Goal: Task Accomplishment & Management: Manage account settings

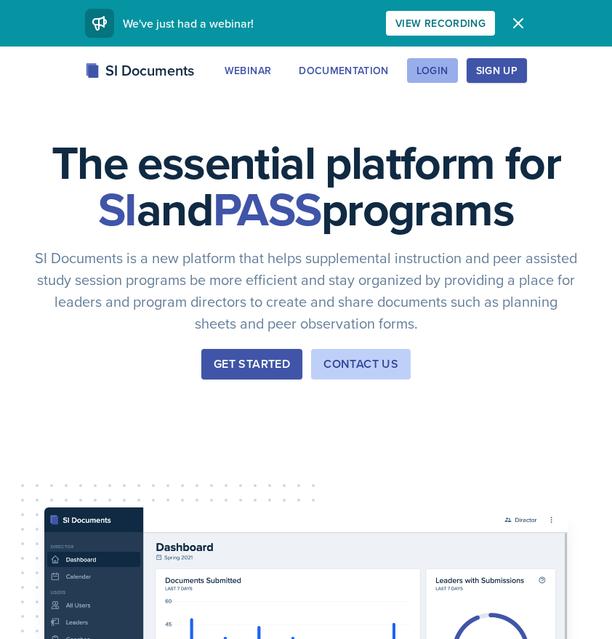
click at [430, 74] on div "Login" at bounding box center [433, 71] width 32 height 12
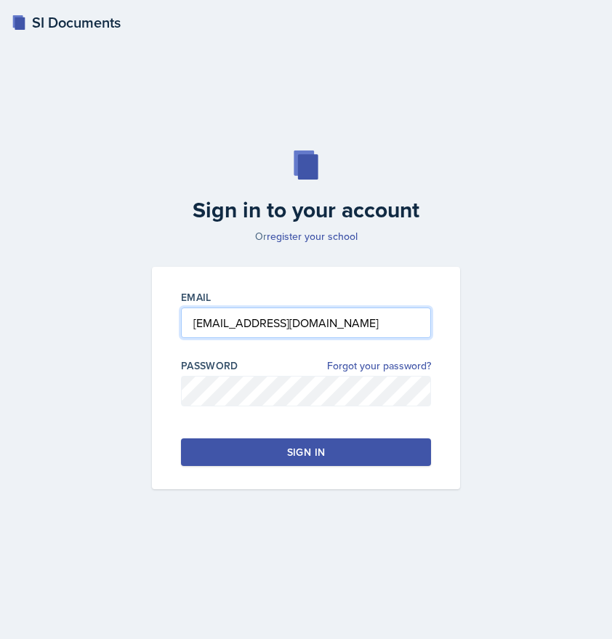
type input "lhorto18@students.kennesaw.edu"
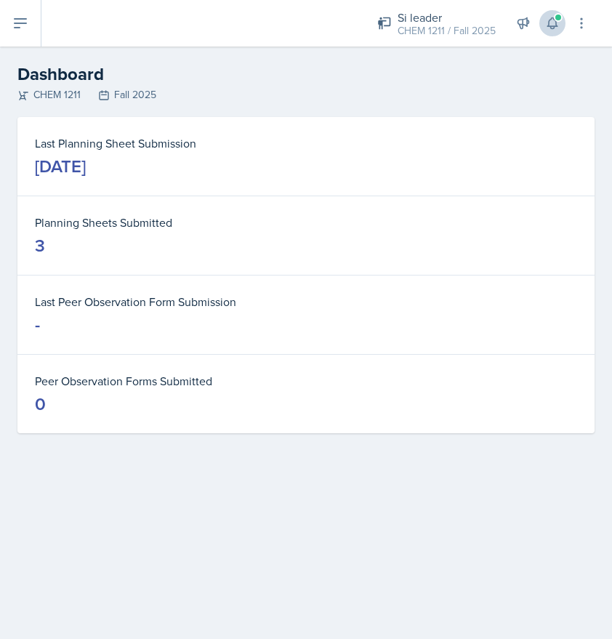
click at [554, 30] on icon at bounding box center [552, 23] width 15 height 15
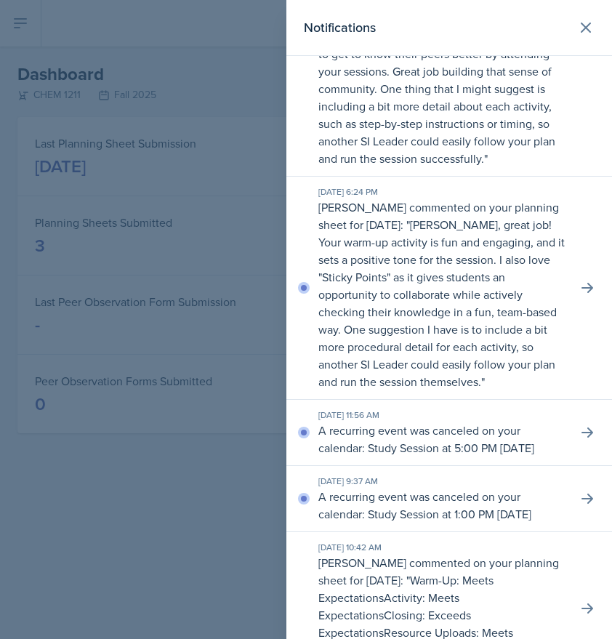
scroll to position [135, 0]
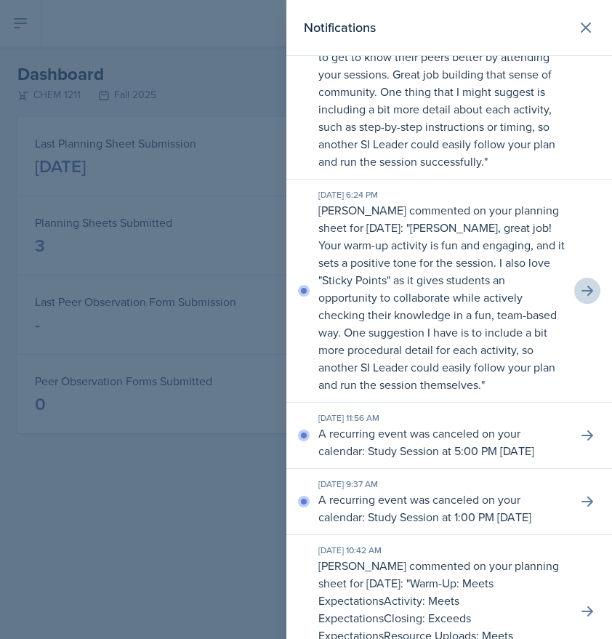
click at [586, 292] on icon at bounding box center [587, 291] width 15 height 15
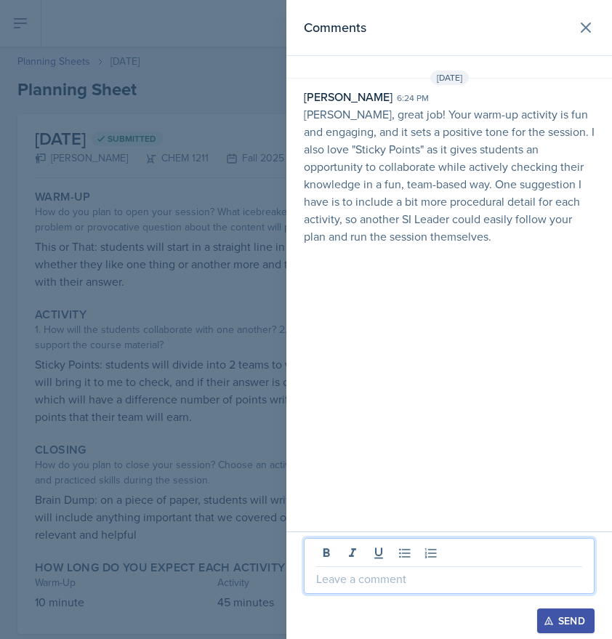
click at [398, 586] on p at bounding box center [449, 578] width 266 height 17
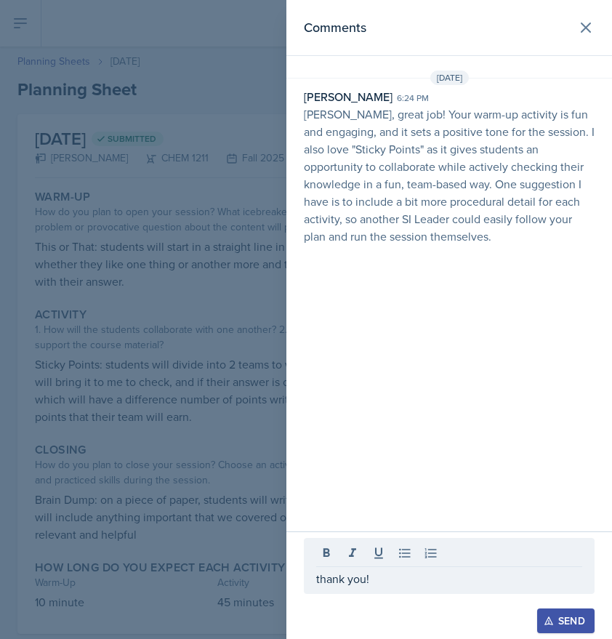
click at [583, 621] on div "Send" at bounding box center [566, 621] width 39 height 12
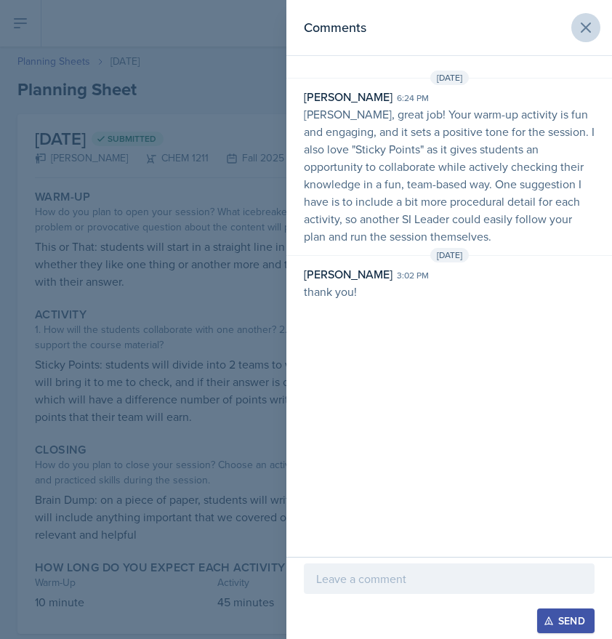
click at [590, 34] on icon at bounding box center [585, 27] width 17 height 17
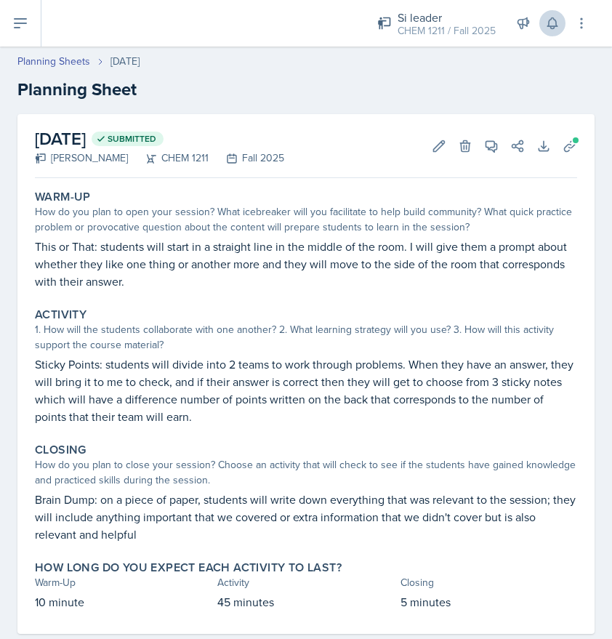
click at [557, 27] on icon at bounding box center [552, 23] width 9 height 11
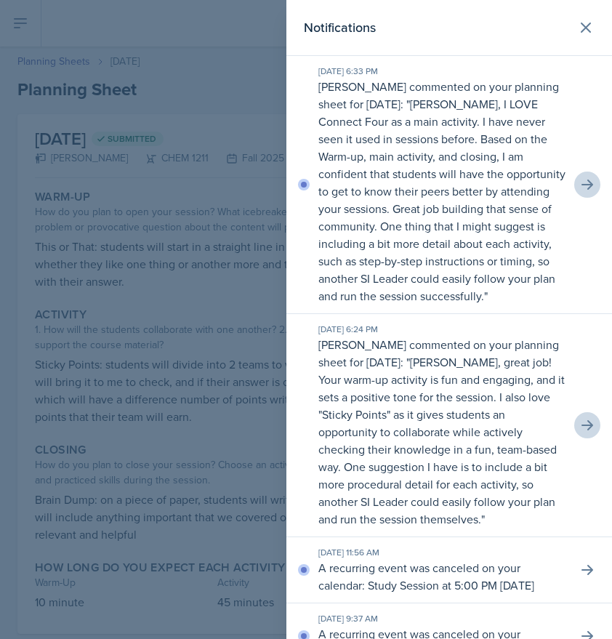
click at [587, 191] on icon at bounding box center [587, 184] width 15 height 15
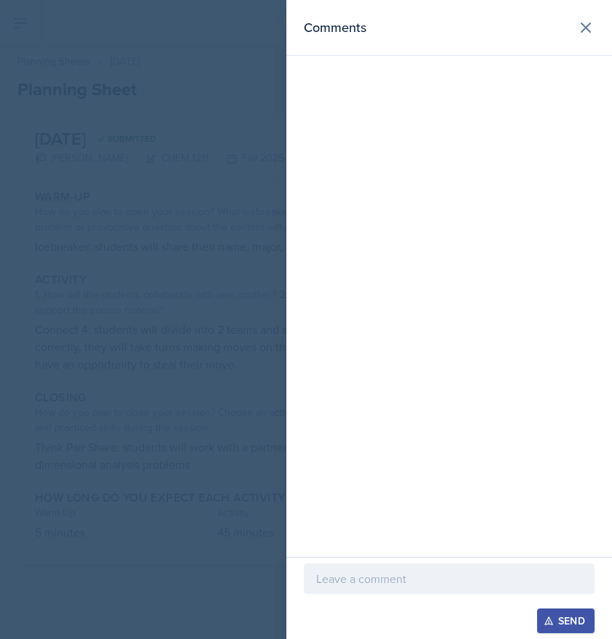
click at [385, 580] on p at bounding box center [449, 578] width 266 height 17
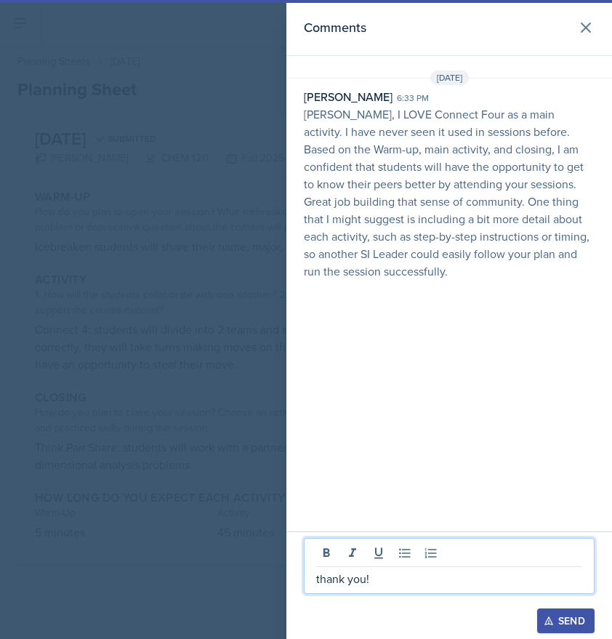
click at [575, 618] on div "Send" at bounding box center [566, 621] width 39 height 12
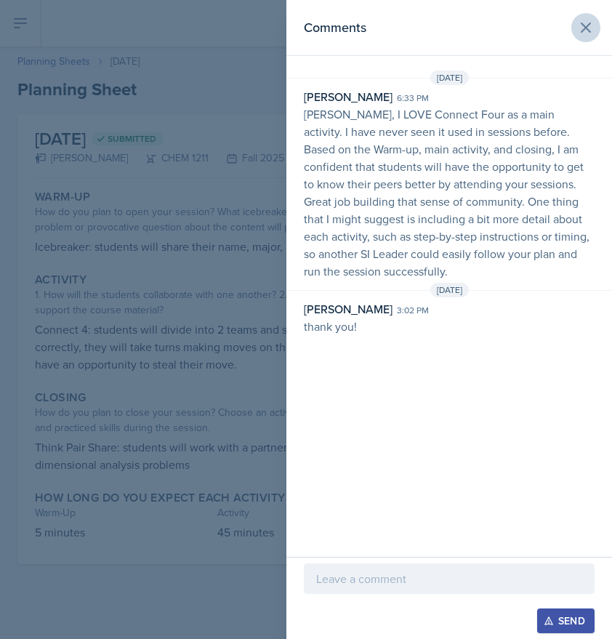
click at [577, 25] on button at bounding box center [586, 27] width 29 height 29
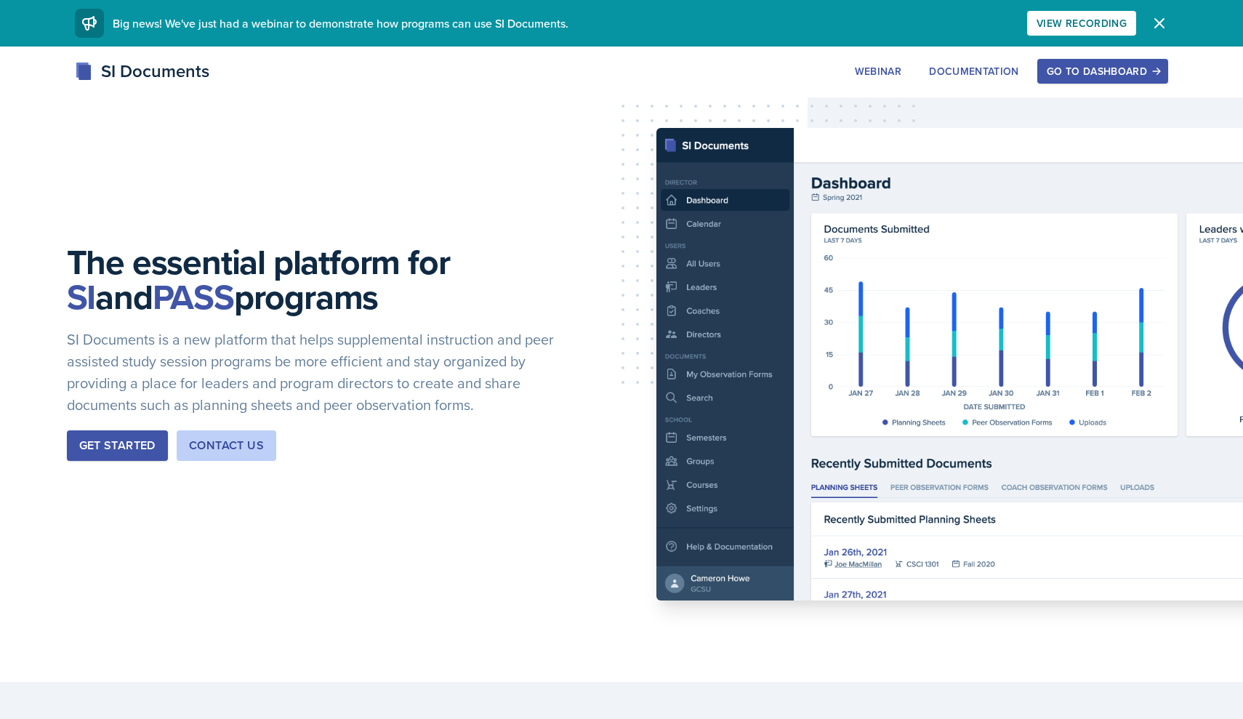
click at [1085, 76] on div "Go to Dashboard" at bounding box center [1103, 71] width 112 height 12
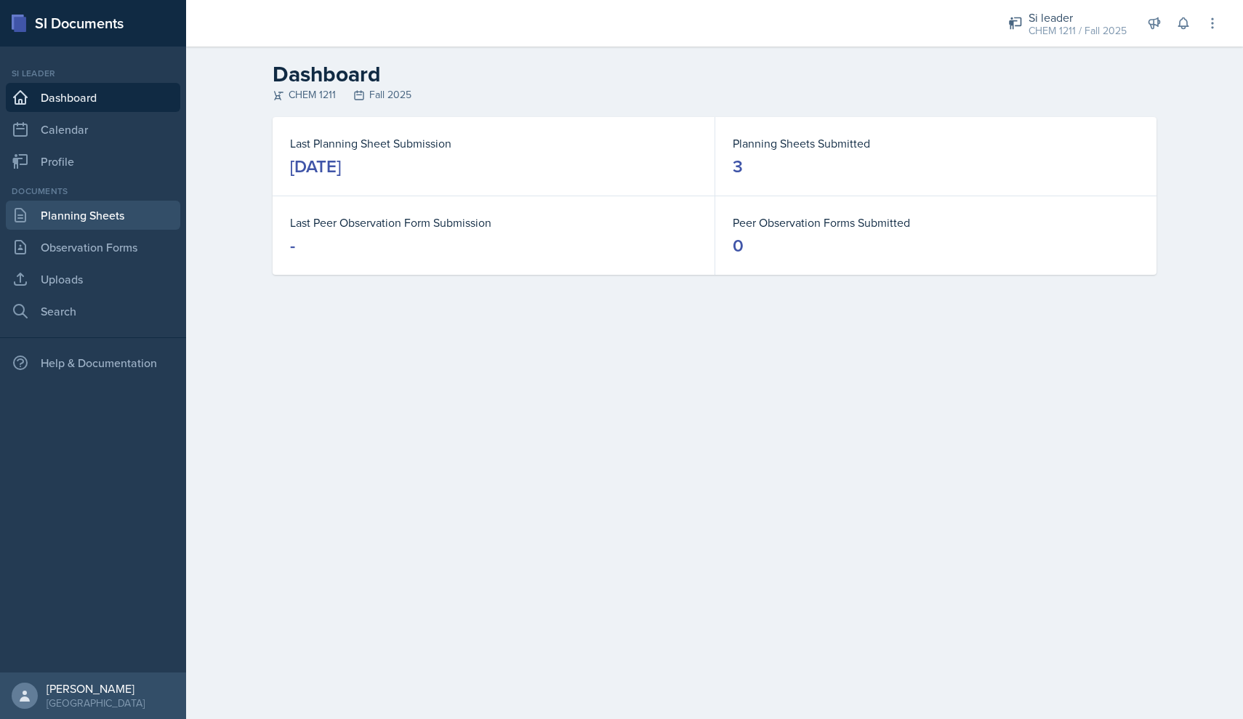
click at [118, 220] on link "Planning Sheets" at bounding box center [93, 215] width 175 height 29
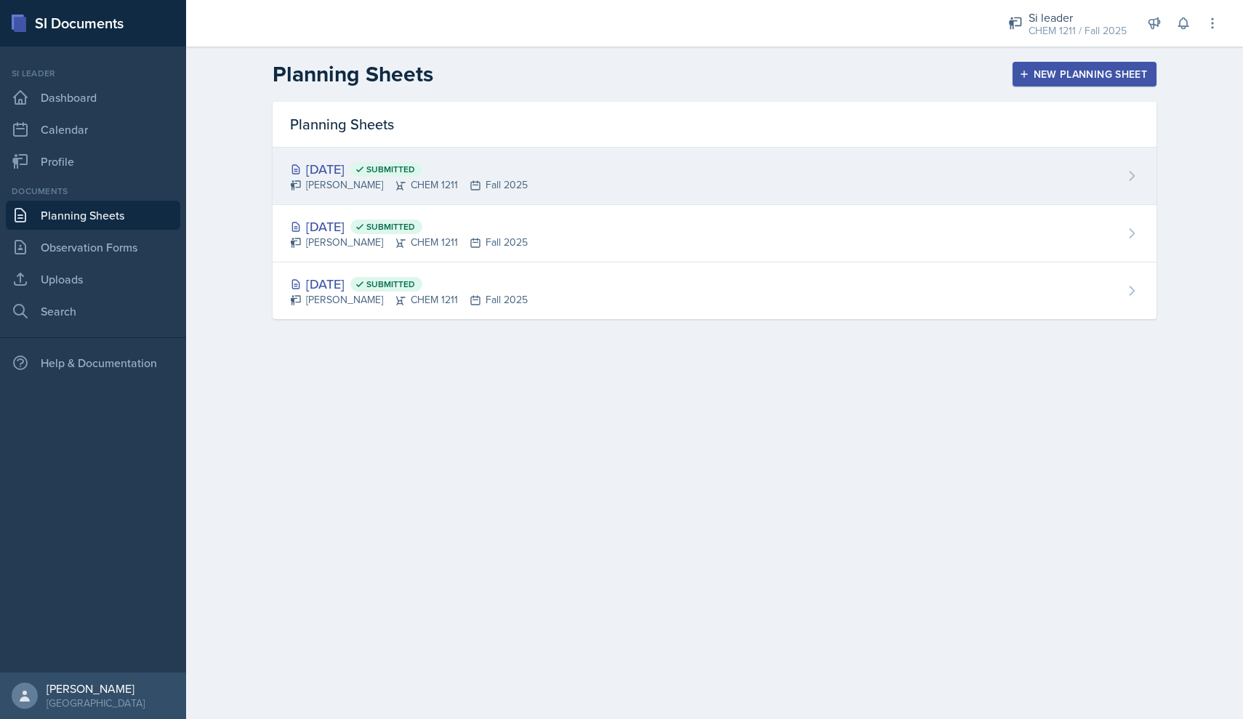
click at [548, 174] on div "[DATE] Submitted [PERSON_NAME] CHEM 1211 Fall 2025" at bounding box center [715, 176] width 884 height 57
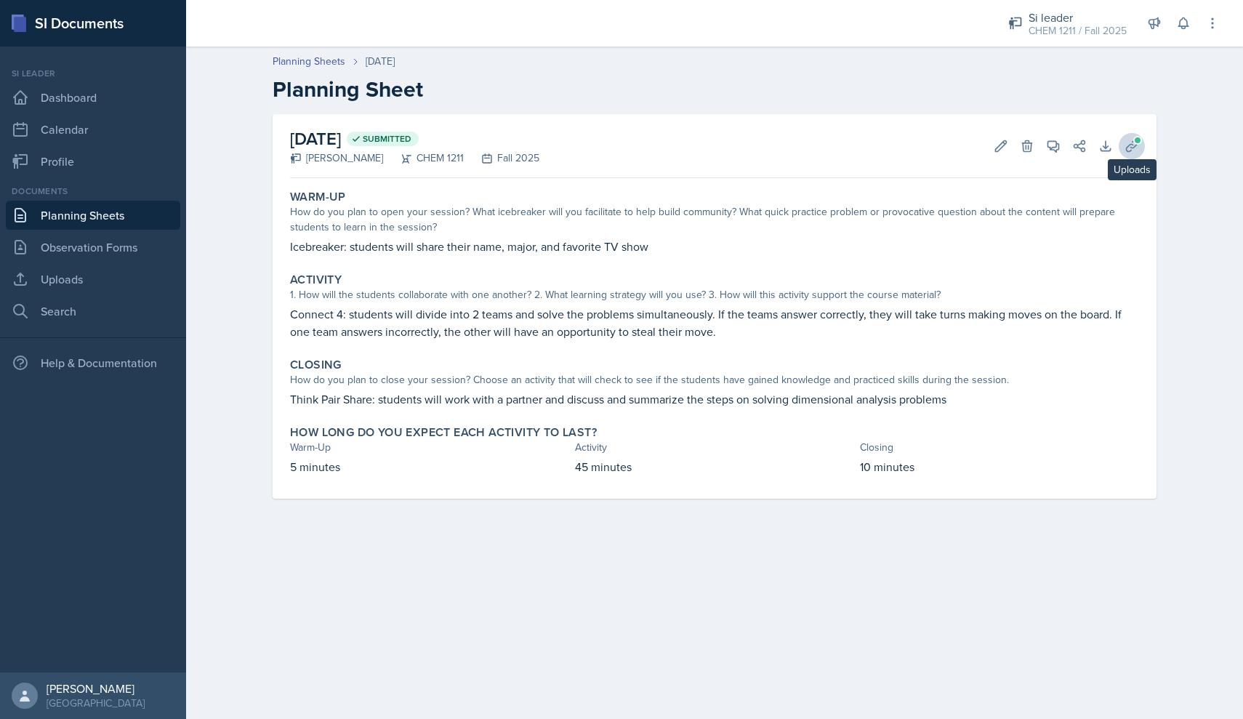
click at [1134, 142] on span at bounding box center [1138, 140] width 9 height 9
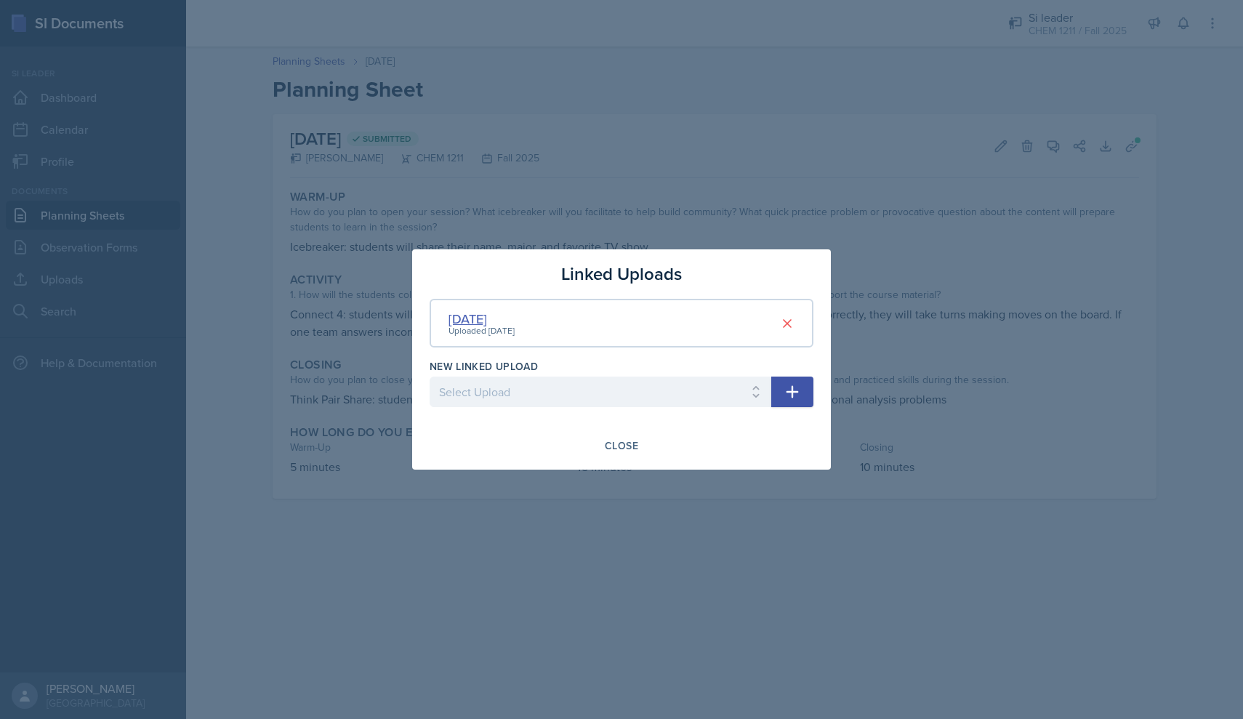
click at [477, 323] on div "[DATE]" at bounding box center [482, 319] width 66 height 20
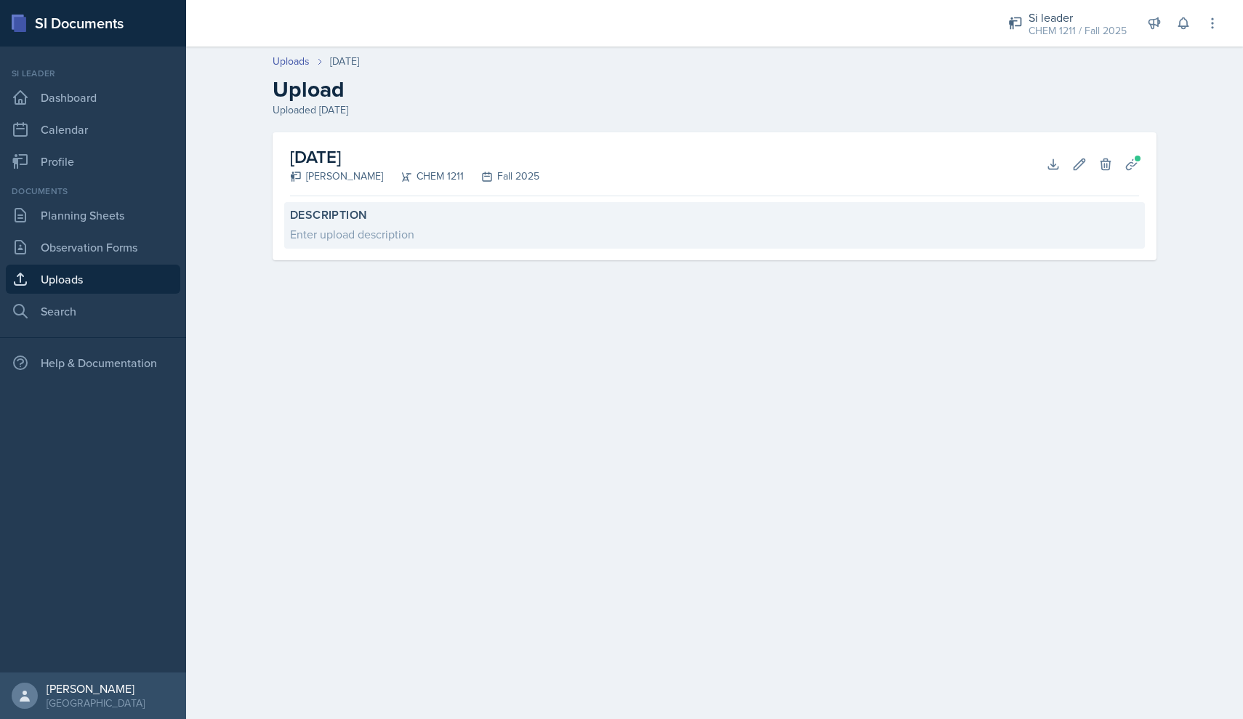
click at [358, 215] on label "Description" at bounding box center [714, 215] width 849 height 15
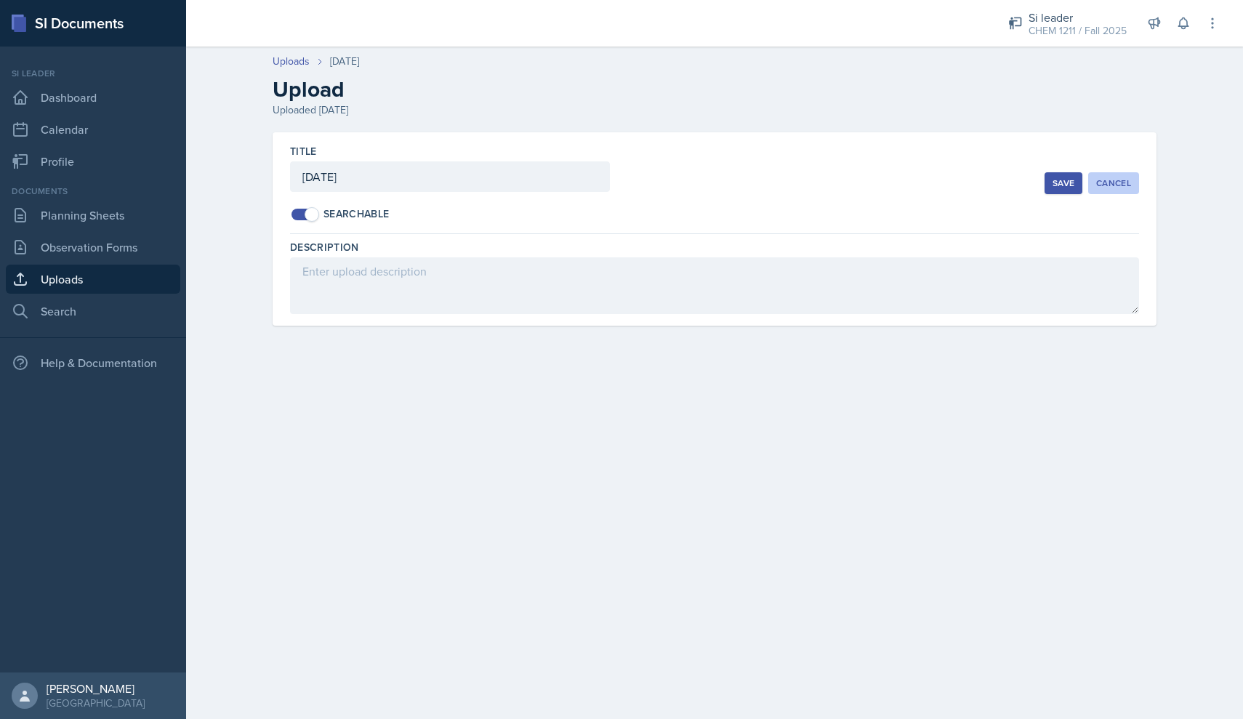
click at [1118, 189] on button "Cancel" at bounding box center [1114, 183] width 51 height 22
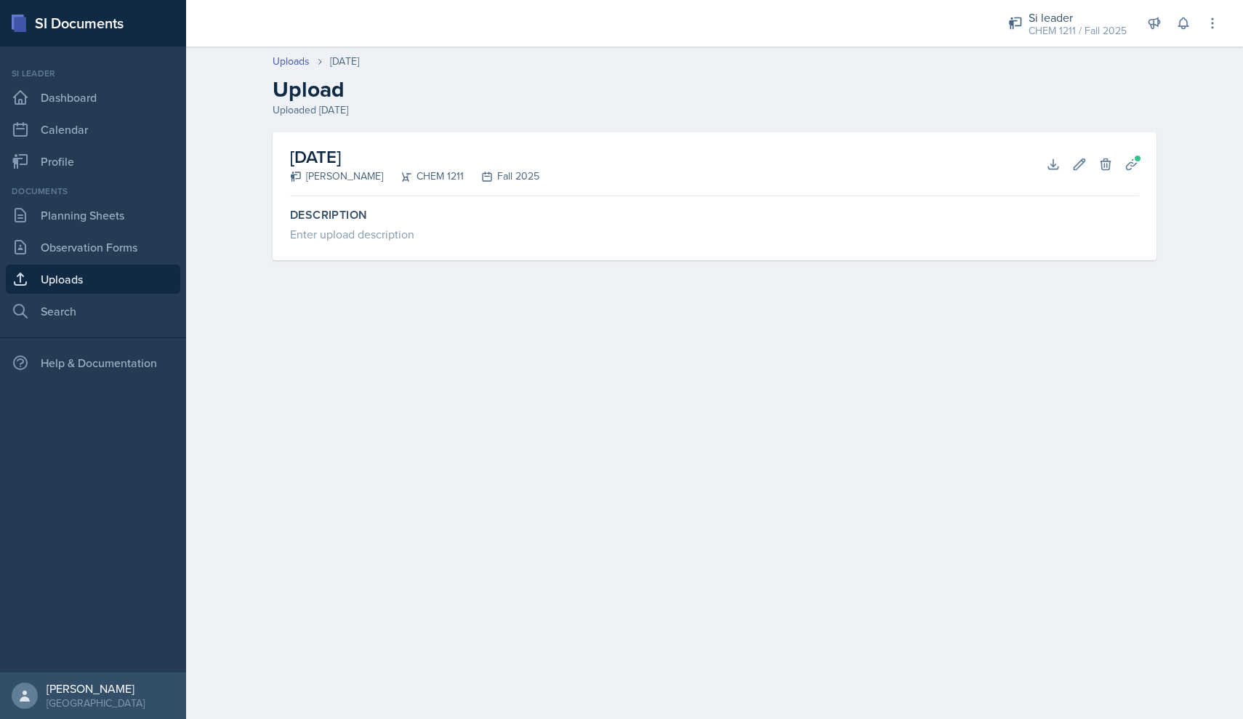
click at [111, 287] on link "Uploads" at bounding box center [93, 279] width 175 height 29
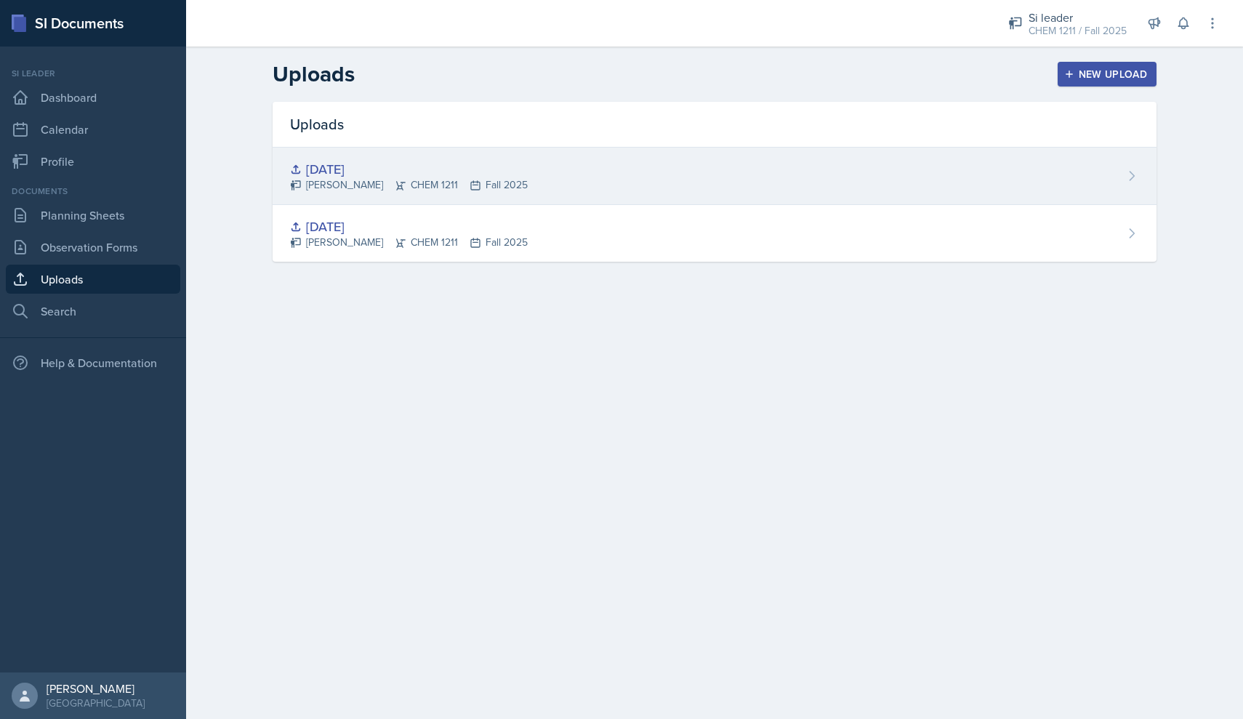
click at [1118, 168] on div "[DATE] [PERSON_NAME] CHEM 1211 Fall 2025" at bounding box center [715, 176] width 884 height 57
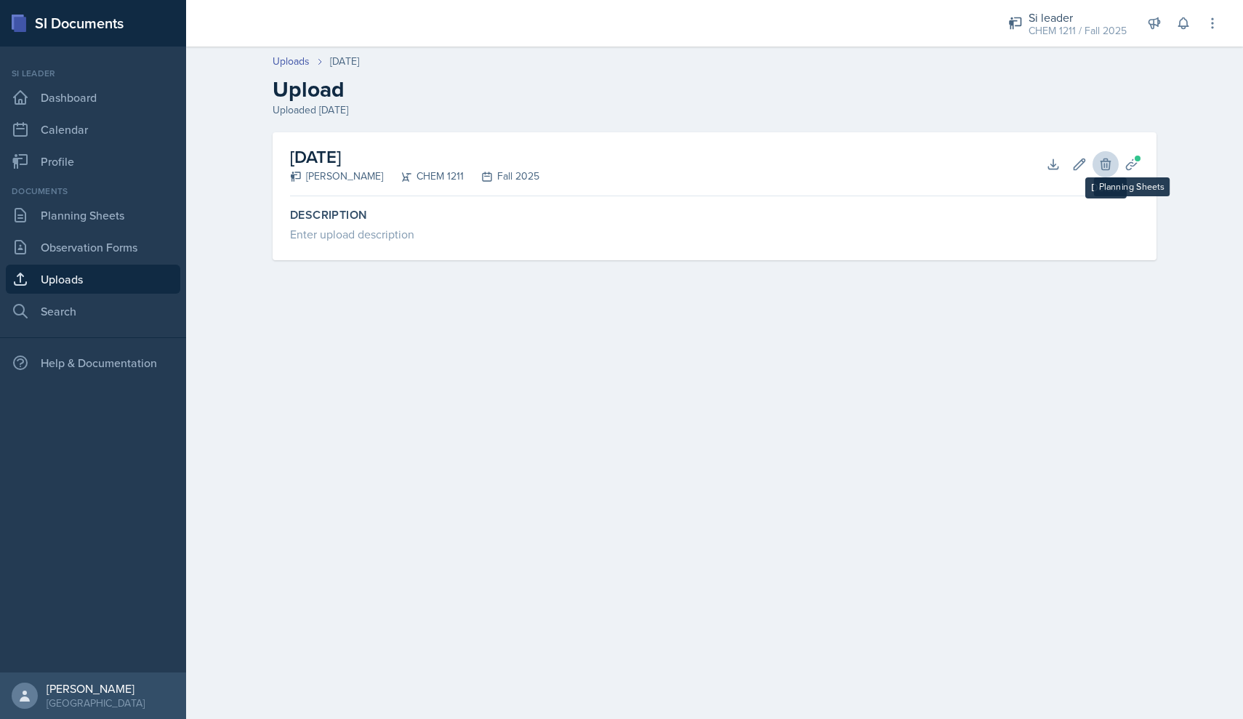
click at [1112, 158] on icon at bounding box center [1106, 164] width 15 height 15
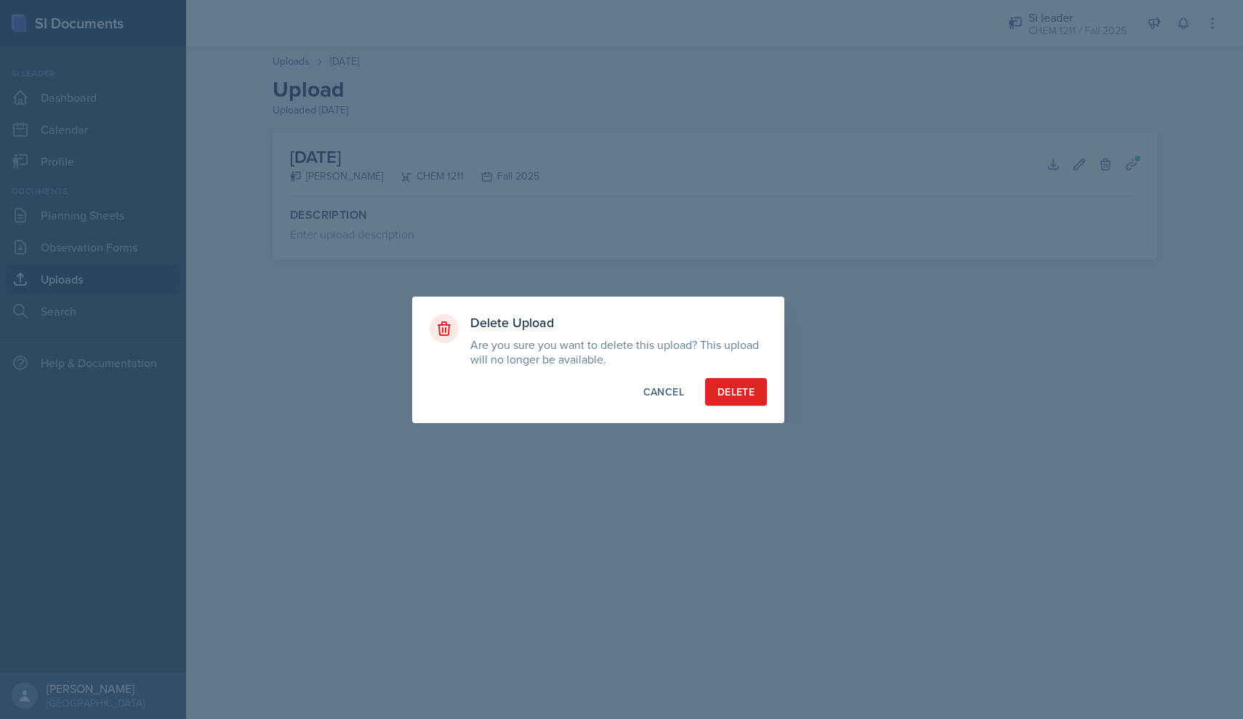
click at [734, 396] on div "Delete" at bounding box center [736, 392] width 37 height 15
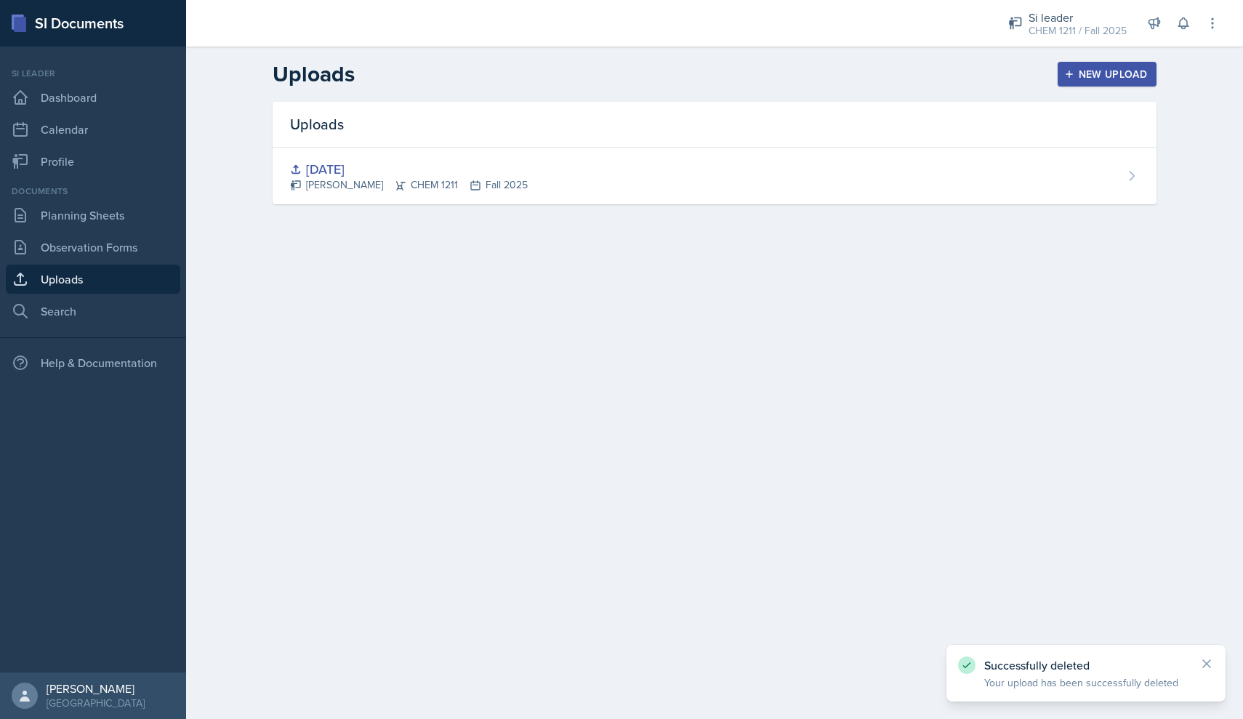
click at [1128, 73] on div "New Upload" at bounding box center [1107, 74] width 81 height 12
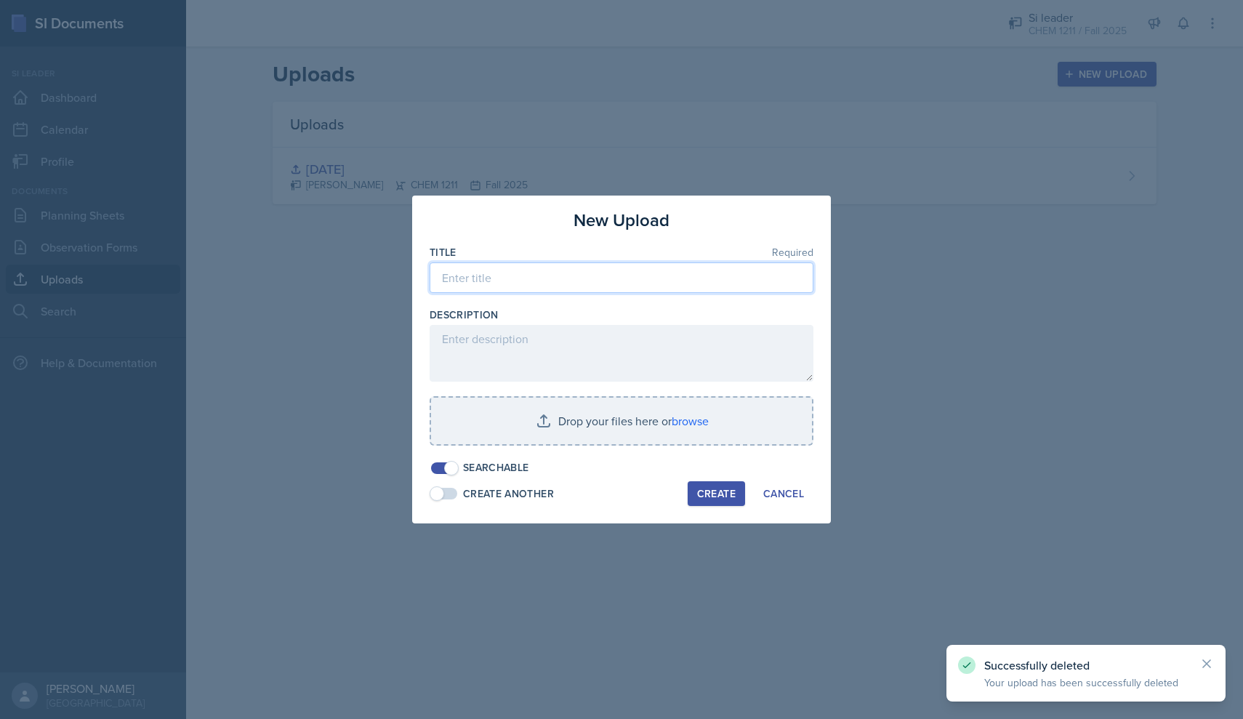
click at [556, 273] on input at bounding box center [622, 278] width 384 height 31
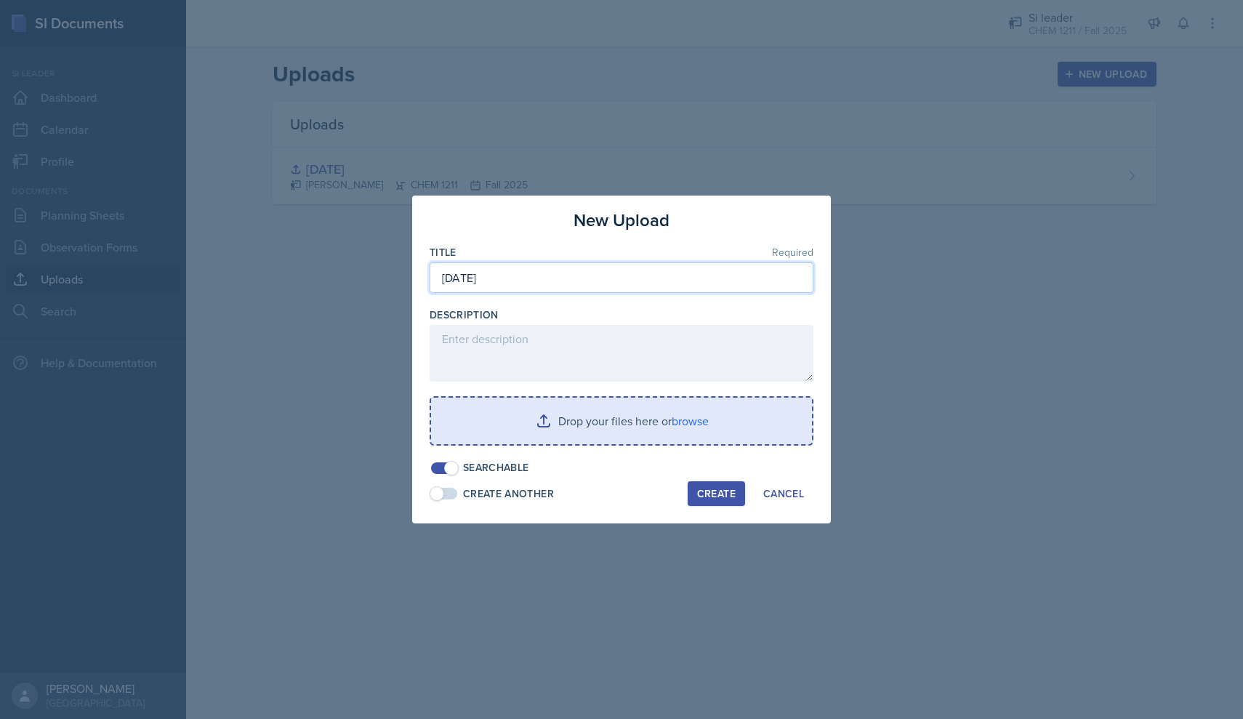
type input "[DATE]"
click at [605, 434] on input "file" at bounding box center [621, 421] width 381 height 47
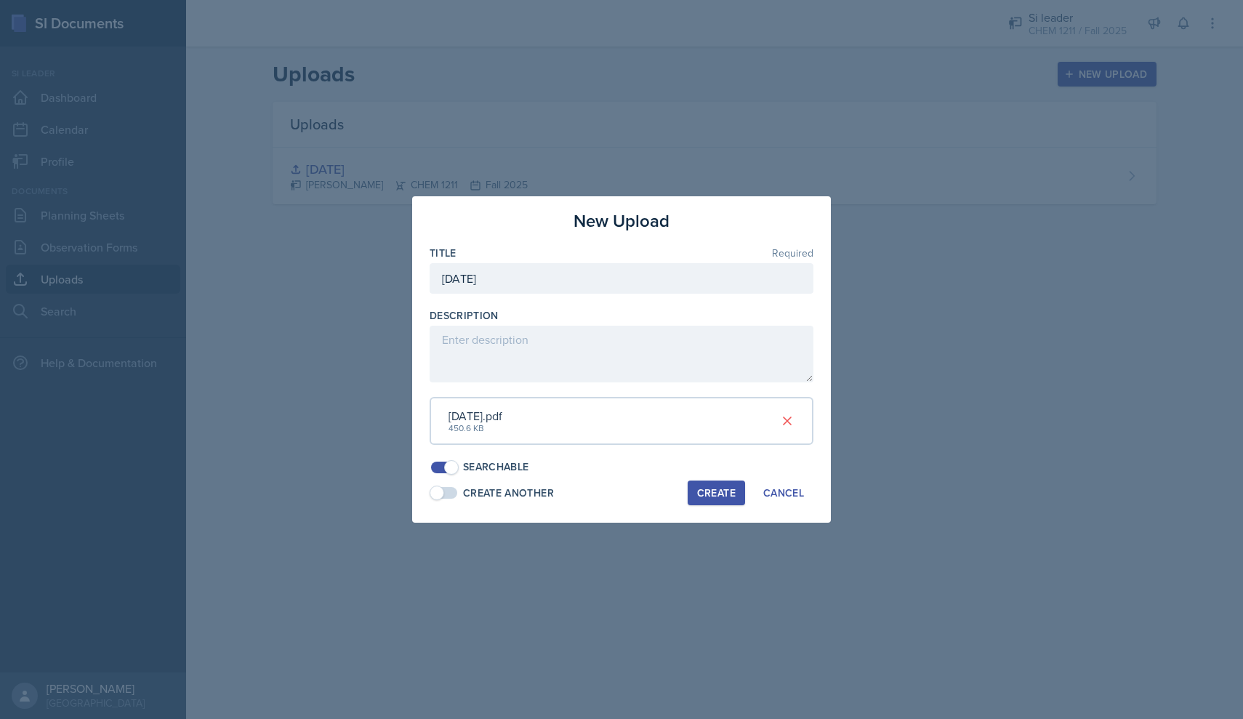
click at [716, 487] on div "Create" at bounding box center [716, 493] width 39 height 12
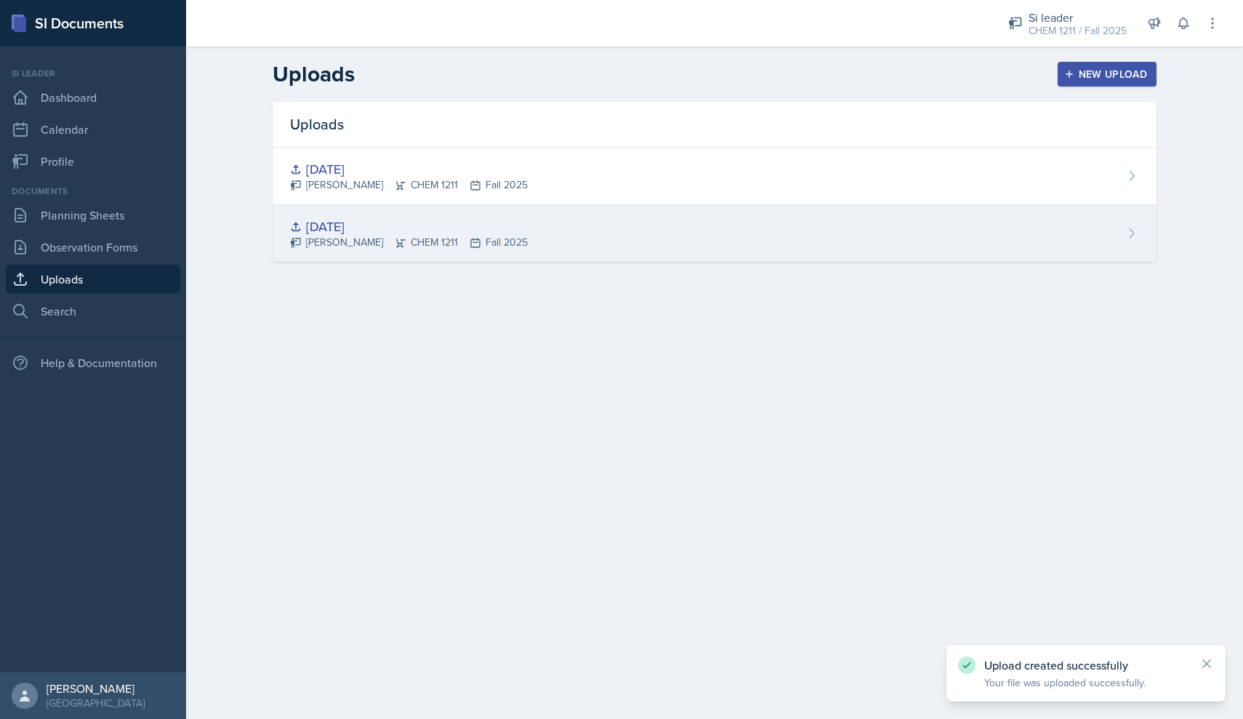
click at [745, 240] on div "[DATE] [PERSON_NAME] CHEM 1211 Fall 2025" at bounding box center [715, 233] width 884 height 57
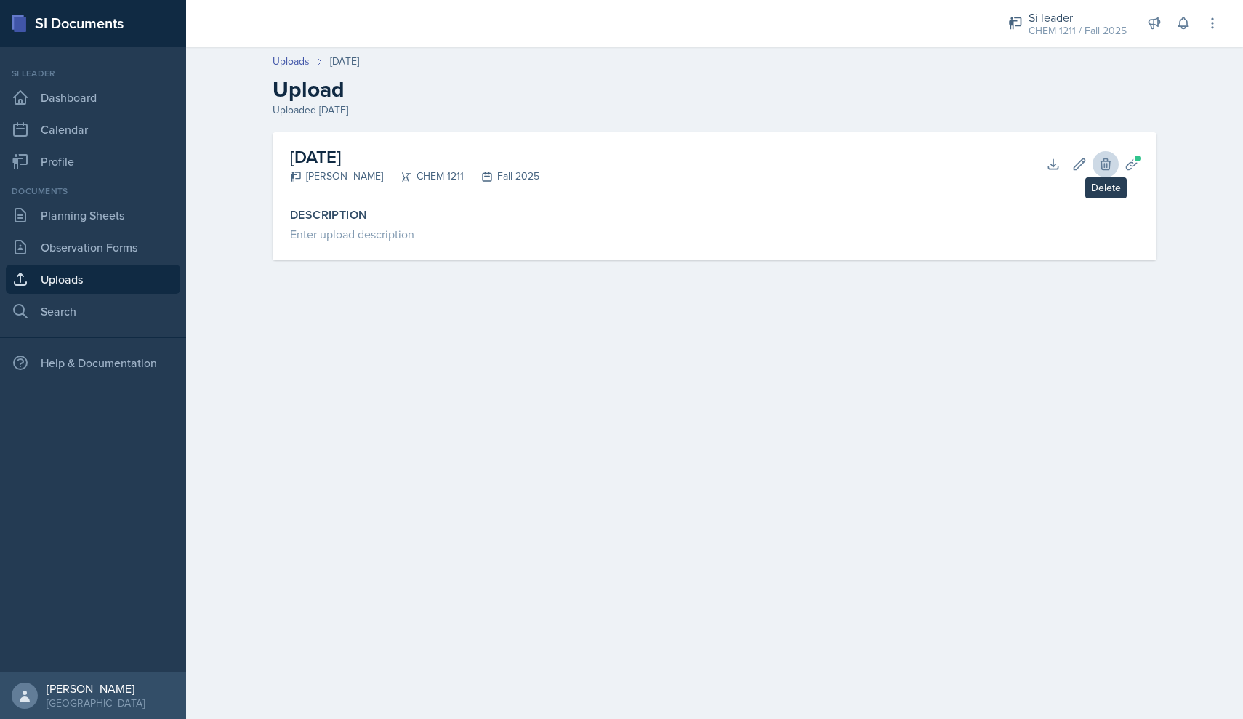
click at [1105, 163] on icon at bounding box center [1105, 164] width 9 height 11
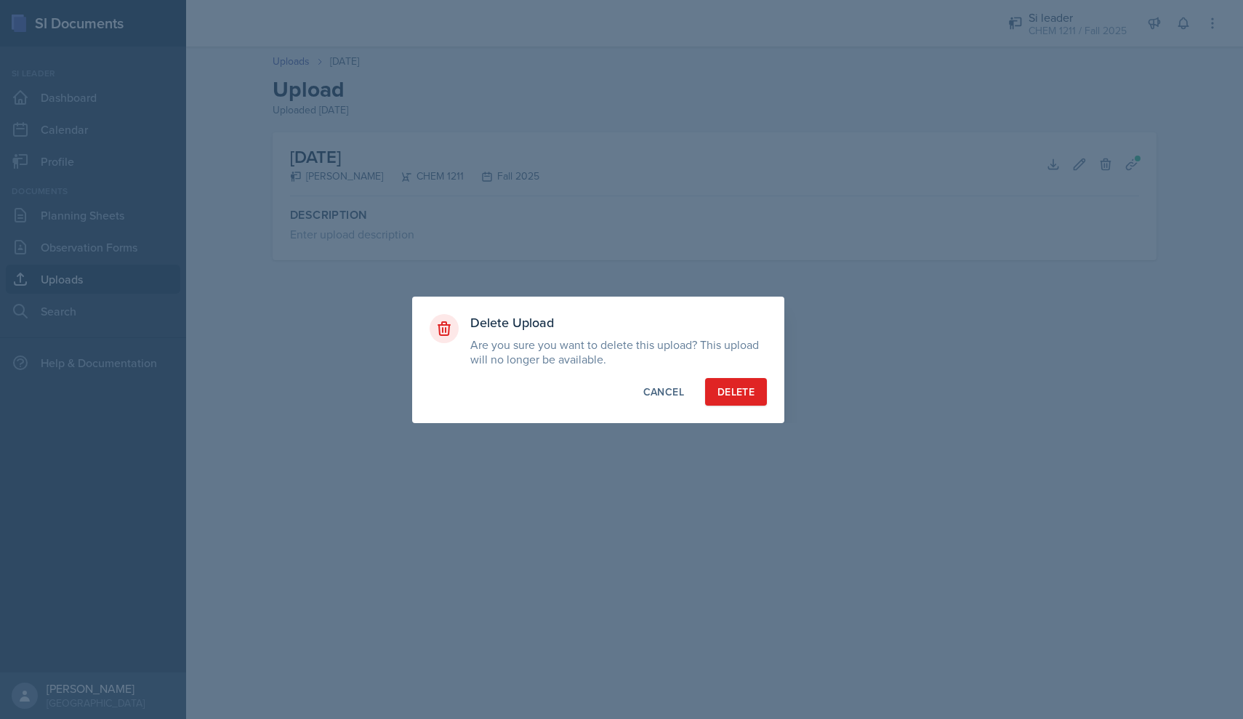
click at [740, 386] on div "Delete" at bounding box center [736, 392] width 37 height 15
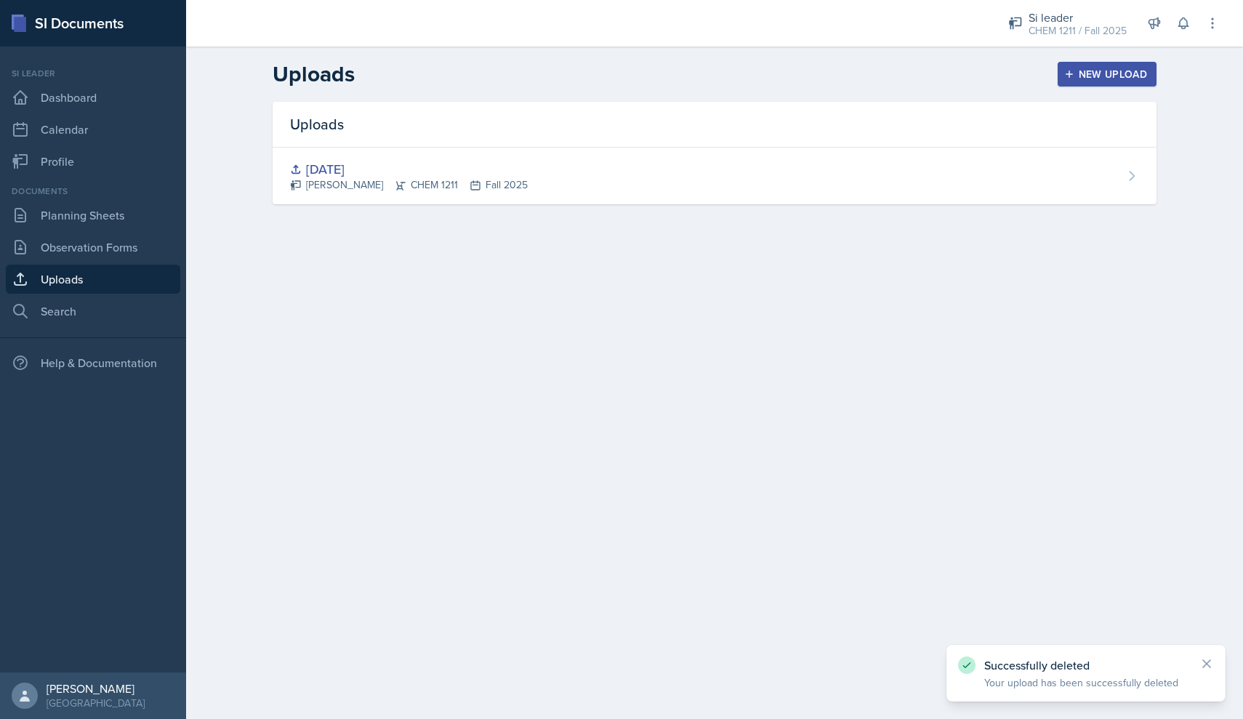
click at [1103, 75] on div "New Upload" at bounding box center [1107, 74] width 81 height 12
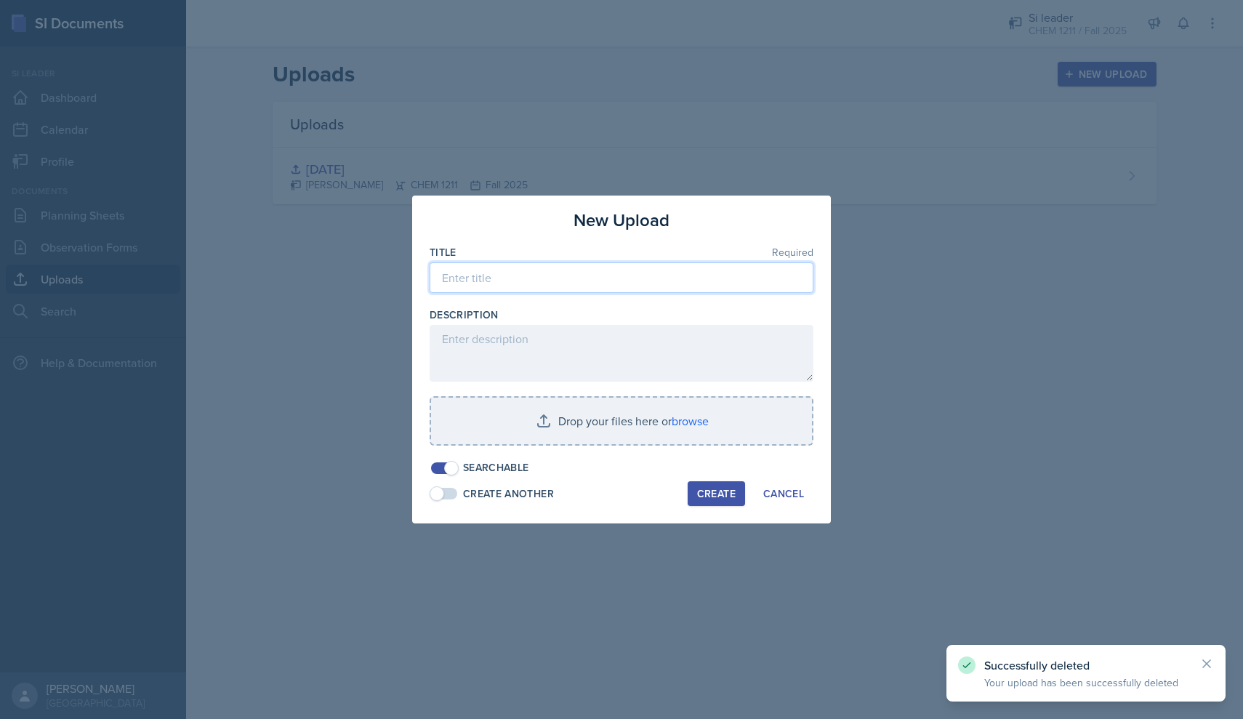
click at [537, 287] on input at bounding box center [622, 278] width 384 height 31
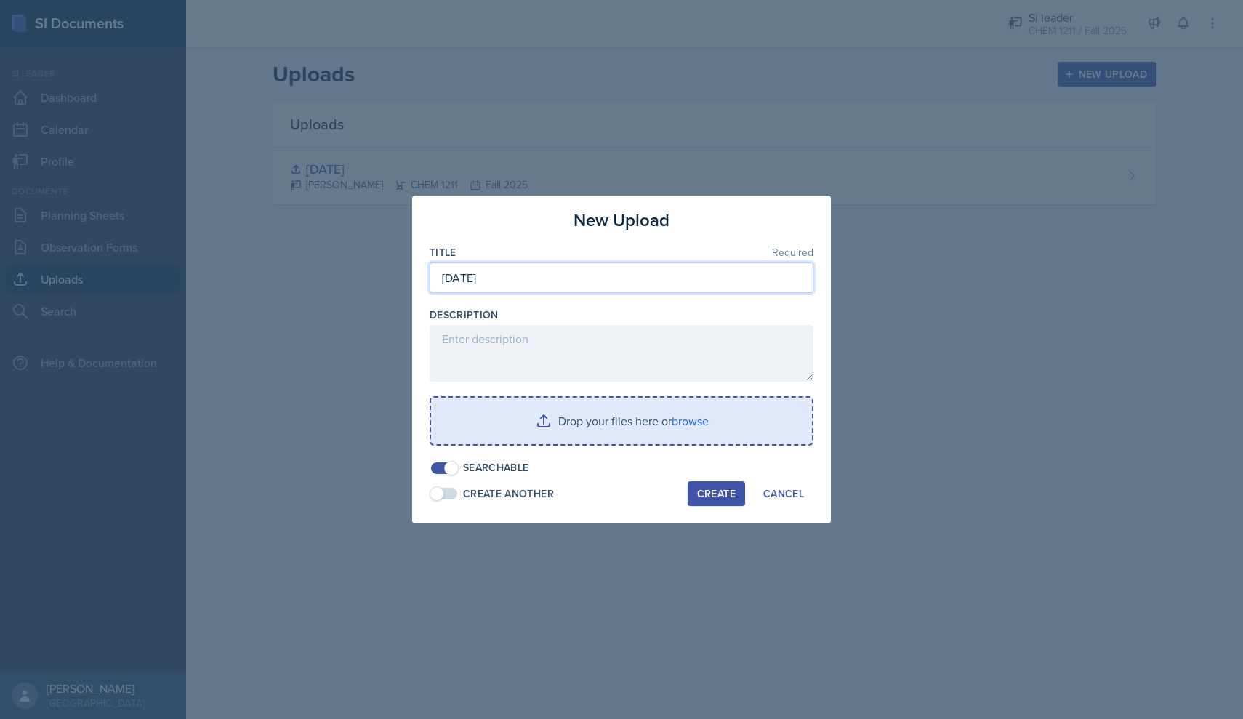
type input "[DATE]"
click at [589, 418] on input "file" at bounding box center [621, 421] width 381 height 47
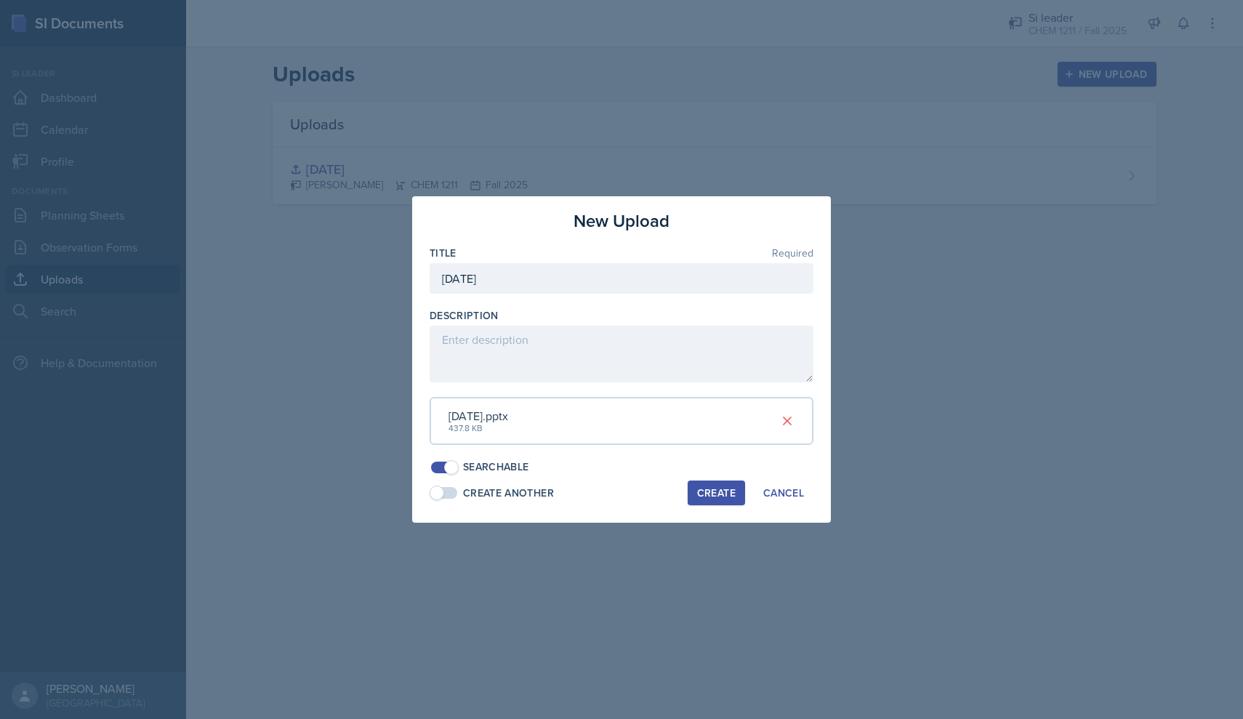
click at [718, 491] on div "Create" at bounding box center [716, 493] width 39 height 12
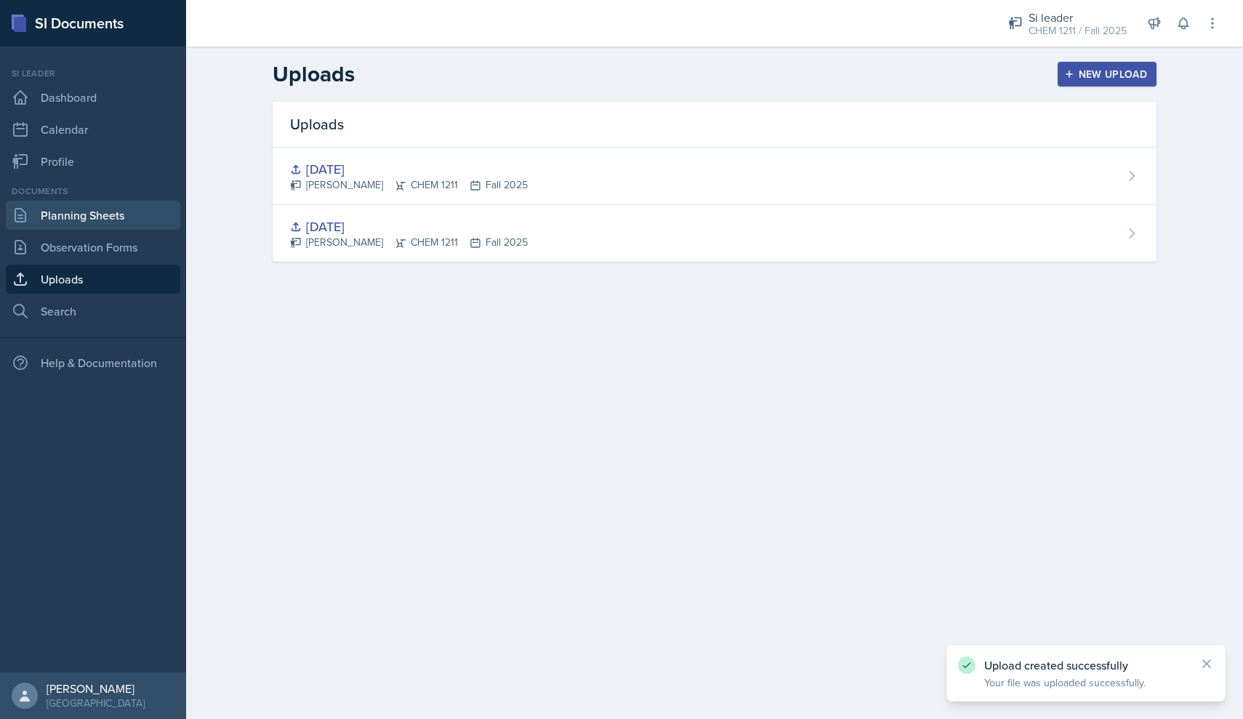
click at [128, 220] on link "Planning Sheets" at bounding box center [93, 215] width 175 height 29
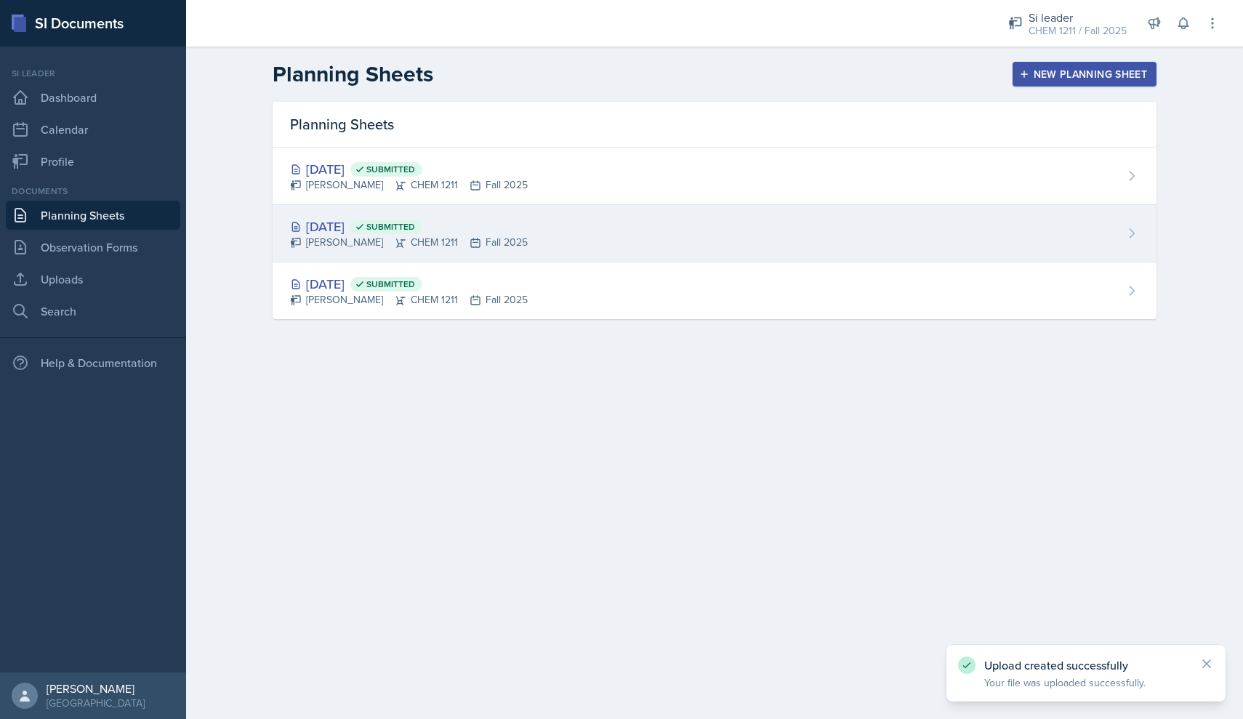
click at [542, 241] on div "[DATE] Submitted [PERSON_NAME] CHEM 1211 Fall 2025" at bounding box center [715, 233] width 884 height 57
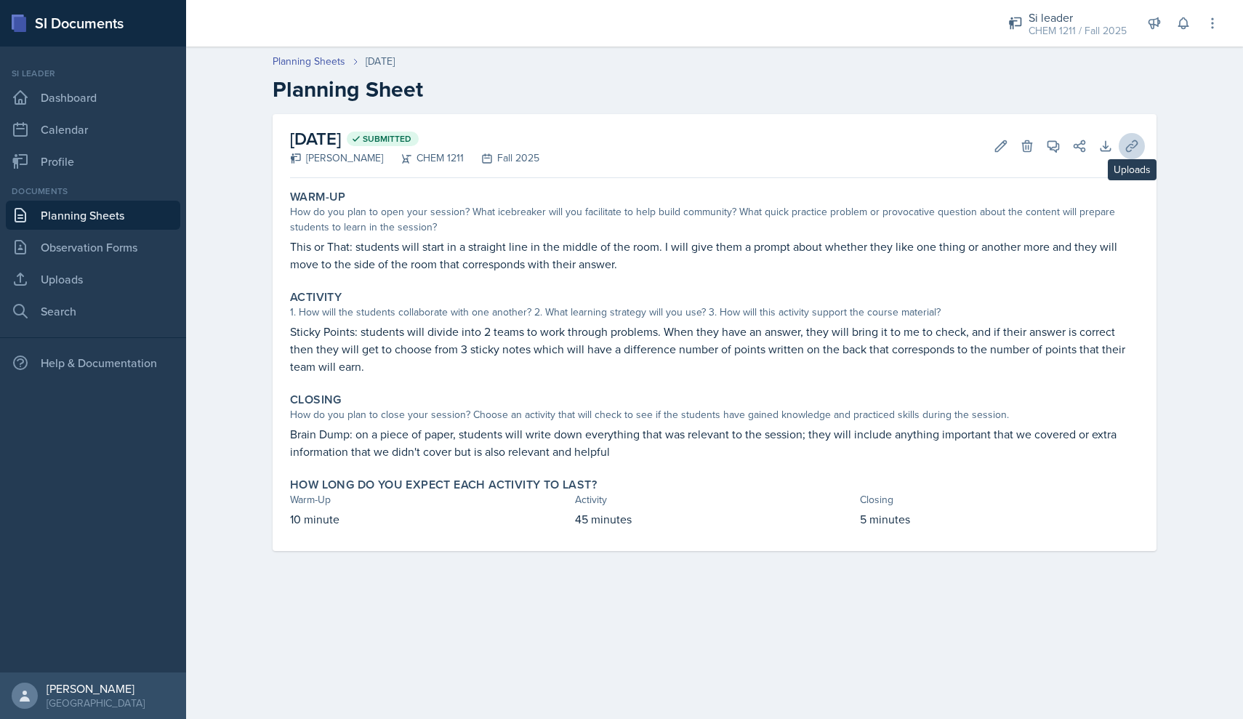
click at [1137, 139] on icon at bounding box center [1132, 146] width 15 height 15
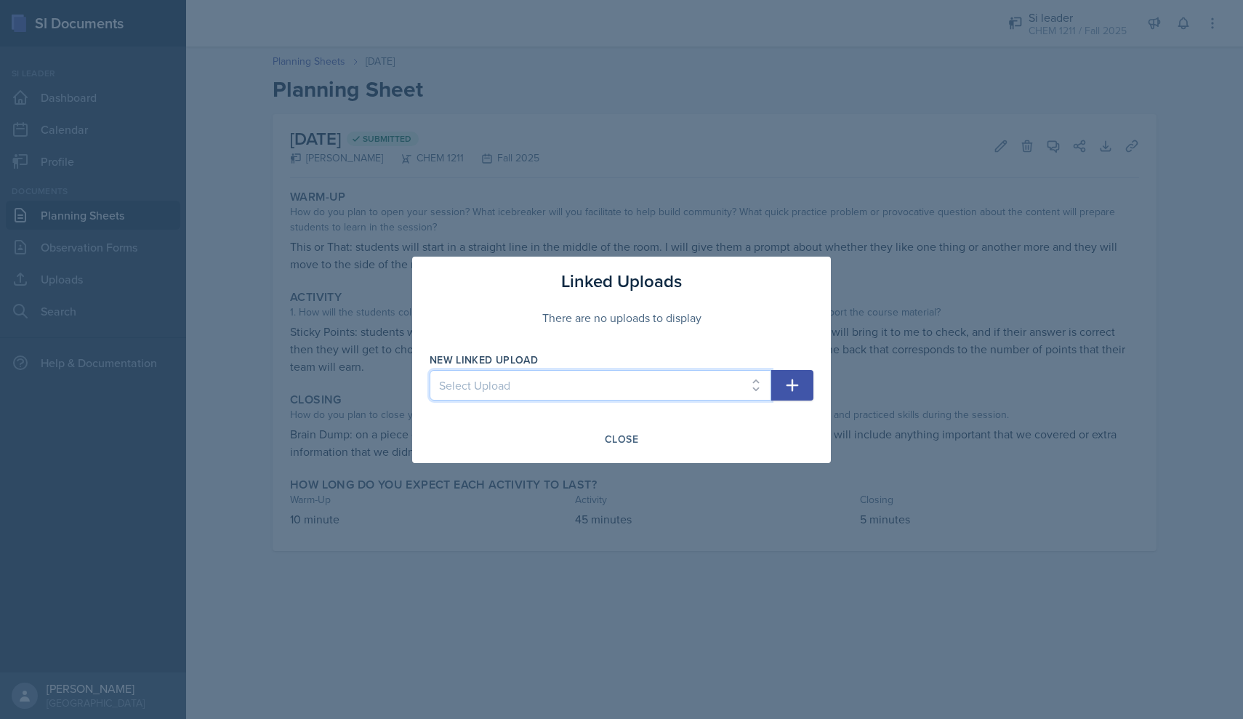
select select "fb68306c-39e0-4cbd-9368-3d0aaa1bbb26"
click at [795, 384] on icon "button" at bounding box center [792, 385] width 17 height 17
select select
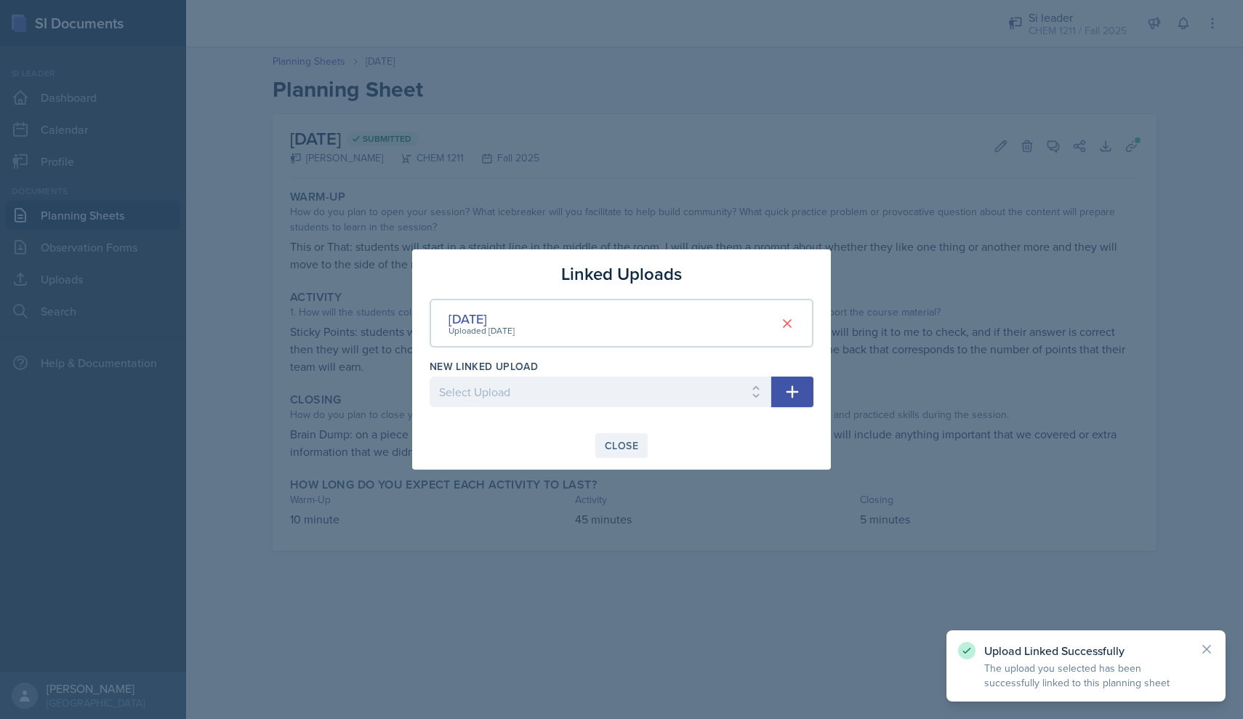
click at [625, 440] on div "Close" at bounding box center [621, 446] width 33 height 12
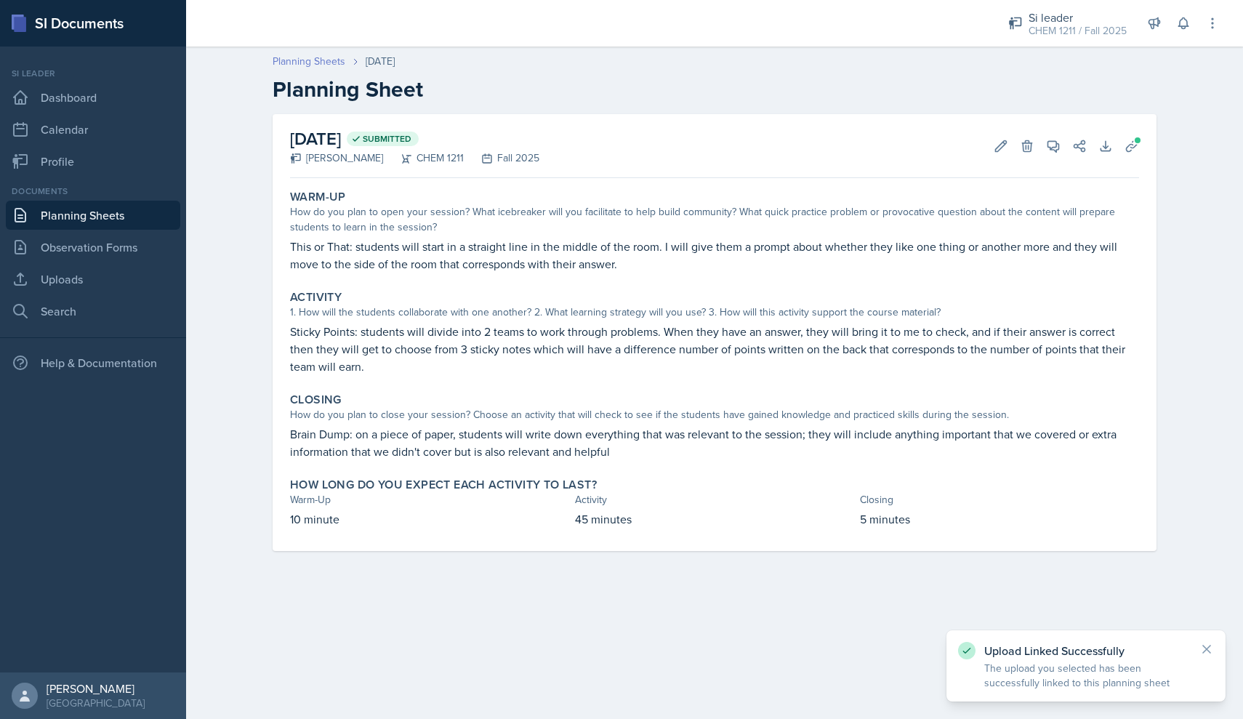
click at [313, 60] on link "Planning Sheets" at bounding box center [309, 61] width 73 height 15
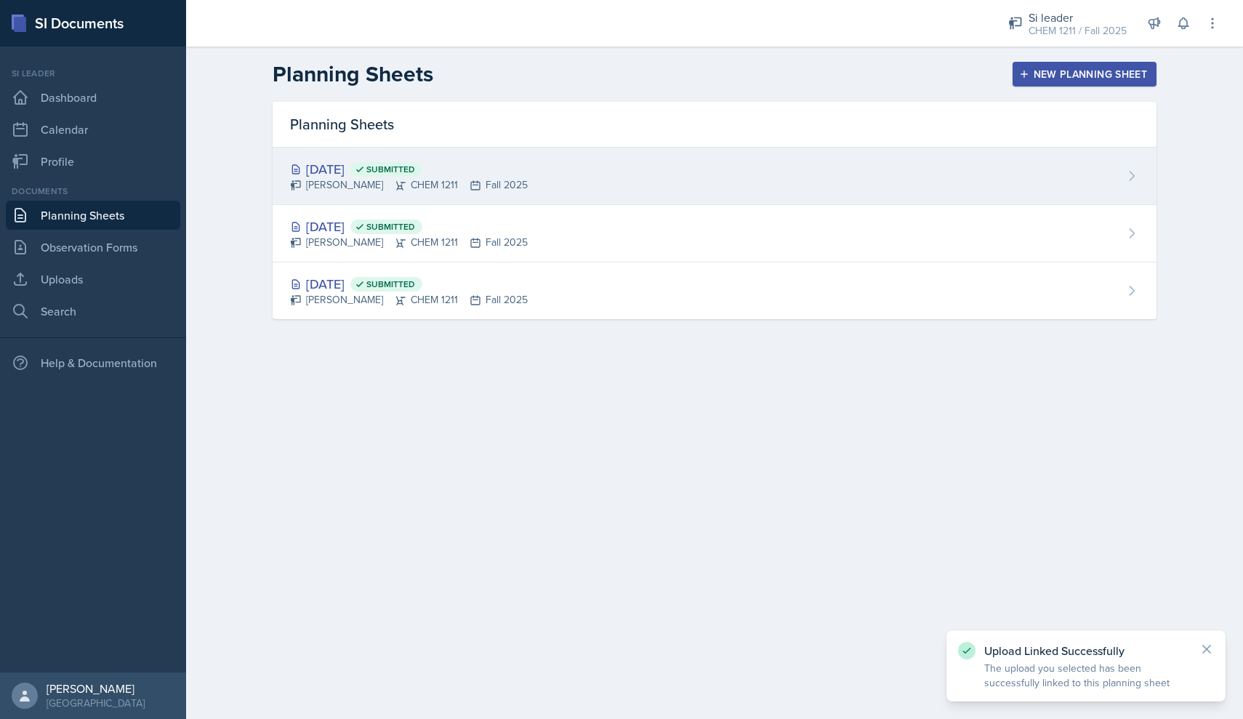
click at [415, 167] on span "Submitted" at bounding box center [390, 170] width 49 height 12
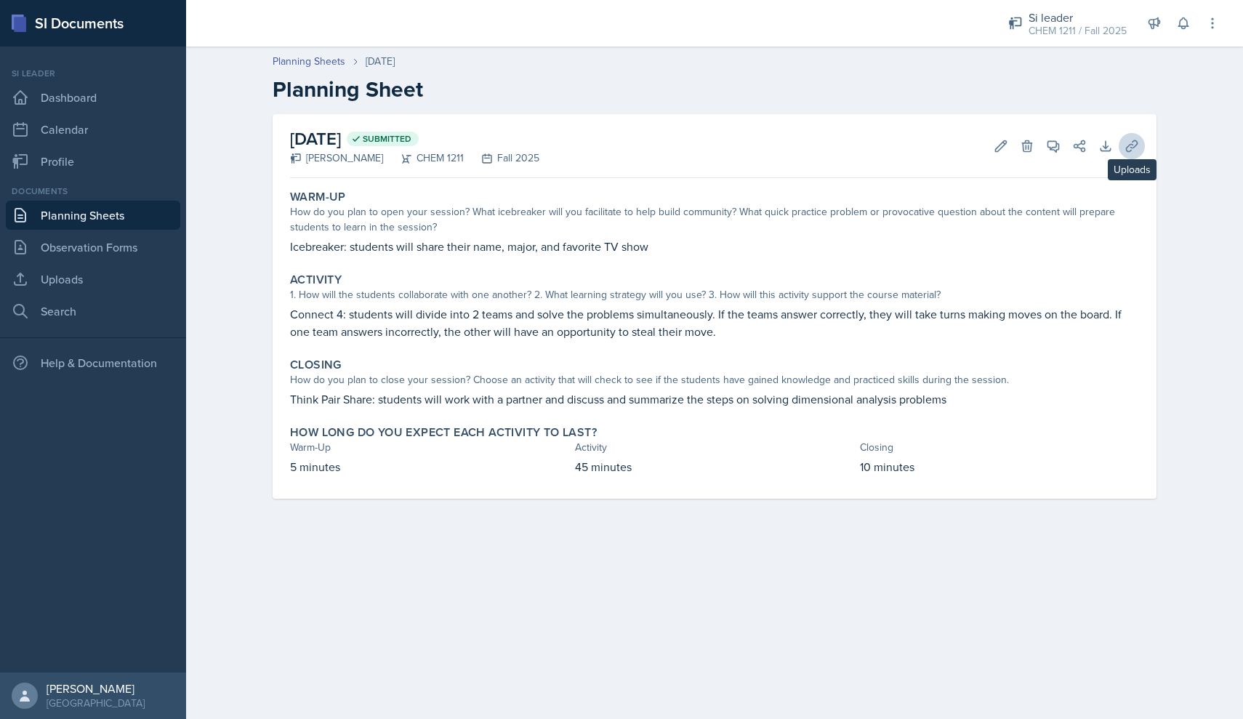
click at [1137, 143] on icon at bounding box center [1131, 145] width 11 height 11
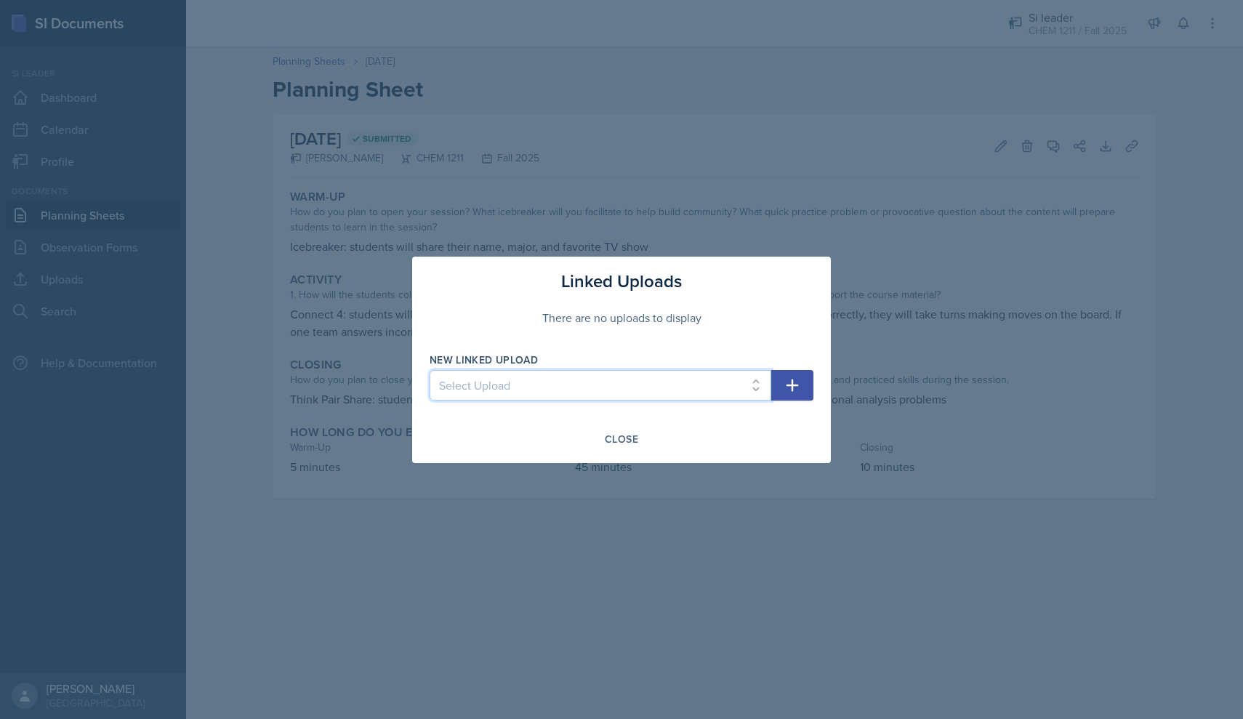
select select "e29c155c-7fce-4a8c-9cf7-b9a4f317c079"
click at [795, 377] on icon "button" at bounding box center [792, 385] width 17 height 17
select select
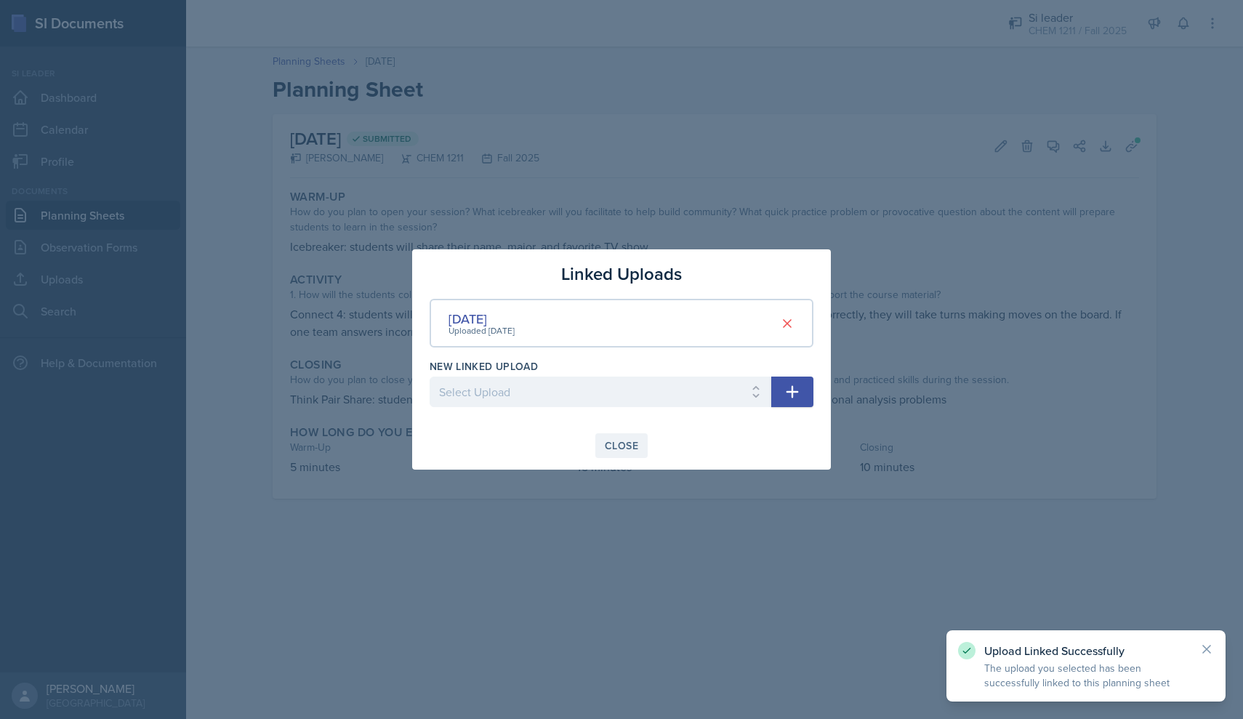
click at [620, 443] on div "Close" at bounding box center [621, 446] width 33 height 12
